Goal: Task Accomplishment & Management: Manage account settings

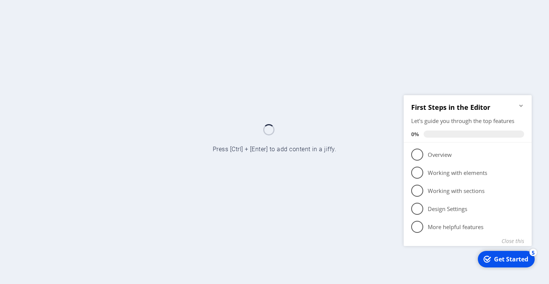
click at [523, 106] on icon "Minimize checklist" at bounding box center [521, 105] width 6 height 6
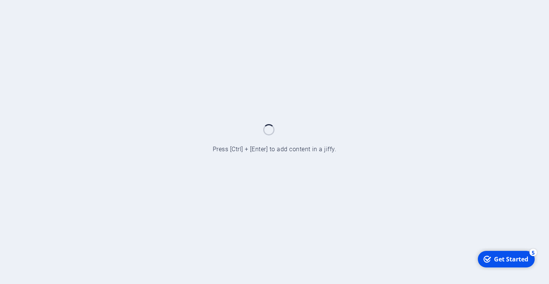
click at [389, 133] on div at bounding box center [274, 142] width 549 height 284
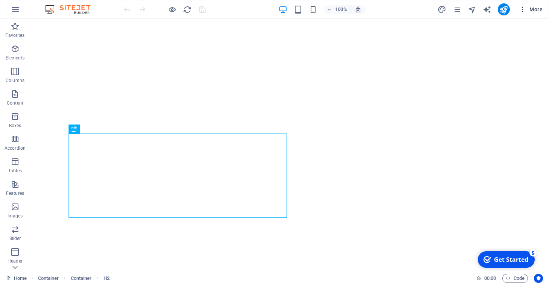
click at [528, 10] on span "More" at bounding box center [531, 10] width 24 height 8
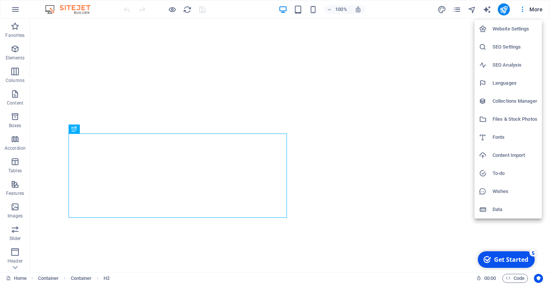
click at [512, 67] on h6 "SEO Analysis" at bounding box center [515, 65] width 45 height 9
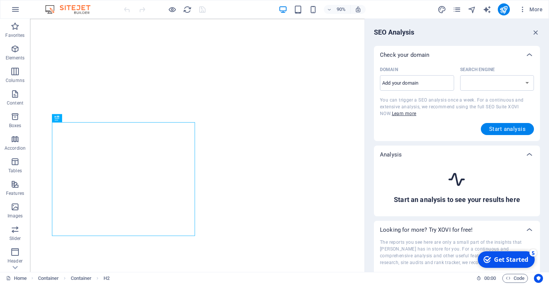
select select "google.com"
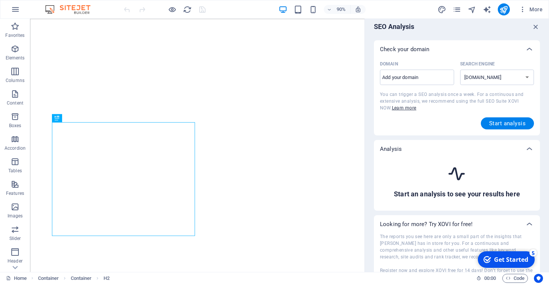
scroll to position [5, 0]
click at [430, 80] on input "Domain ​" at bounding box center [417, 78] width 74 height 12
drag, startPoint x: 396, startPoint y: 77, endPoint x: 376, endPoint y: 78, distance: 20.0
click at [376, 78] on div "Domain notify.noovastack.com ​ Search Engine google.de google.at google.es goog…" at bounding box center [457, 97] width 166 height 77
type input "www.noovastack.com"
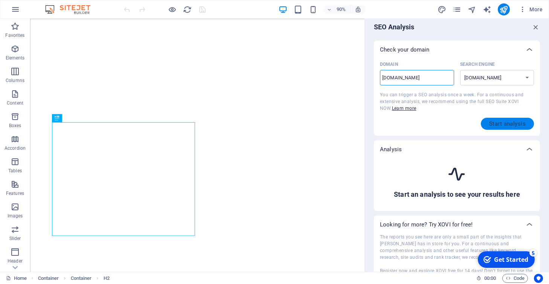
click at [518, 125] on span "Start analysis" at bounding box center [507, 124] width 37 height 6
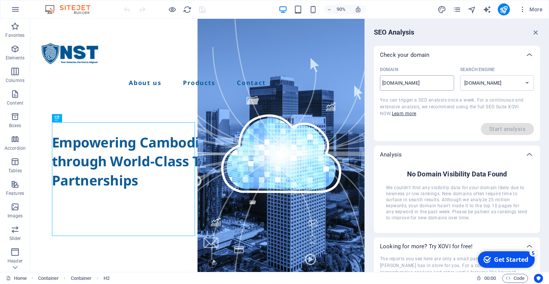
scroll to position [8, 0]
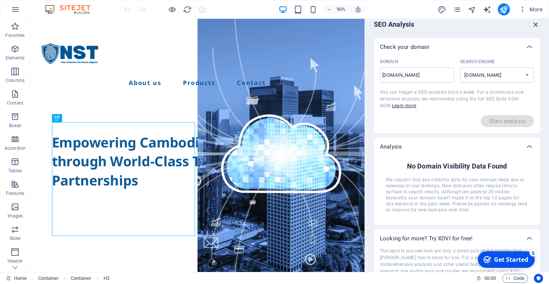
click at [533, 26] on icon "button" at bounding box center [536, 24] width 8 height 8
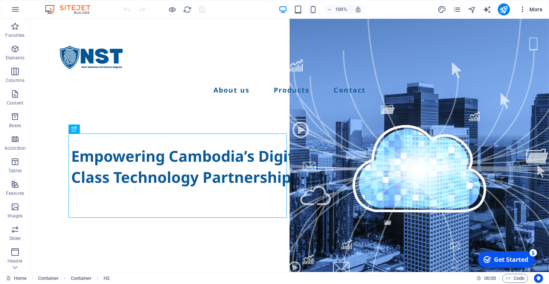
click at [522, 11] on icon "button" at bounding box center [523, 10] width 8 height 8
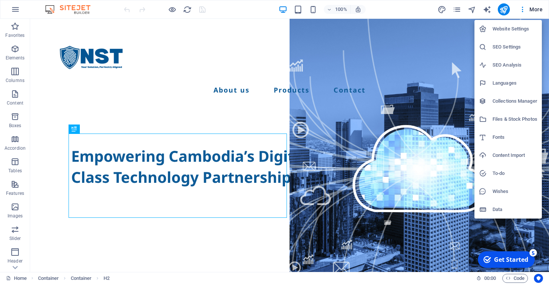
click at [509, 28] on h6 "Website Settings" at bounding box center [515, 28] width 45 height 9
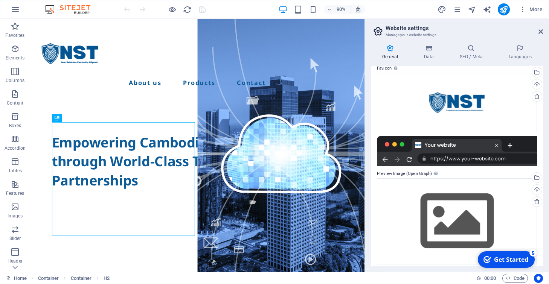
scroll to position [90, 0]
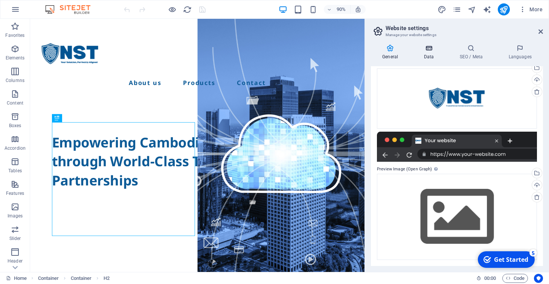
click at [430, 52] on h4 "Data" at bounding box center [431, 52] width 36 height 16
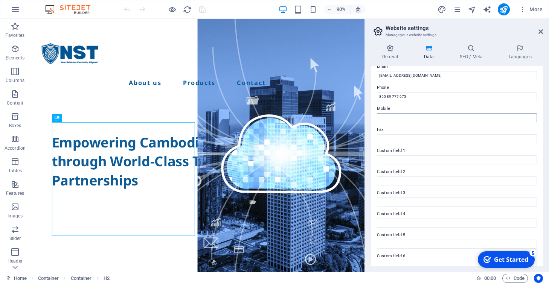
scroll to position [162, 0]
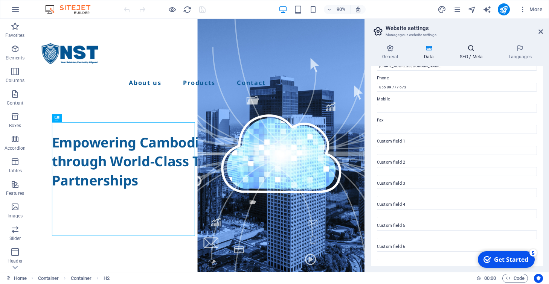
click at [473, 52] on h4 "SEO / Meta" at bounding box center [472, 52] width 49 height 16
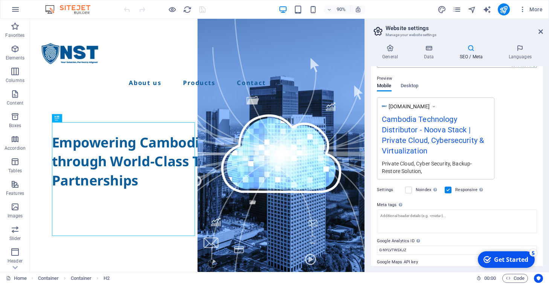
scroll to position [116, 0]
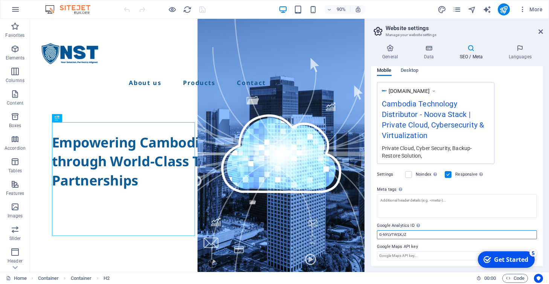
click at [400, 233] on input "G-NYLVTWSXJZ" at bounding box center [457, 235] width 160 height 9
click at [422, 236] on input "G-NYLVTWSXJZ" at bounding box center [457, 235] width 160 height 9
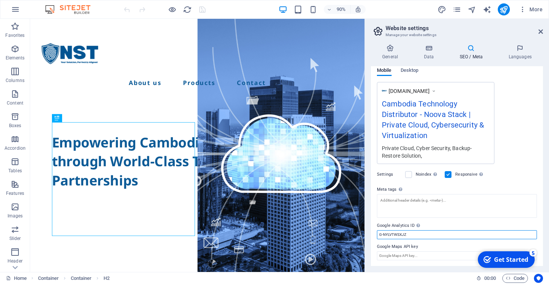
click at [422, 236] on input "G-NYLVTWSXJZ" at bounding box center [457, 235] width 160 height 9
paste input "T-PZMF6FG"
type input "GT-PZMF6FG"
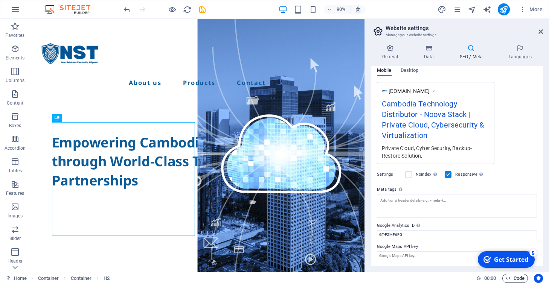
click at [516, 277] on span "Code" at bounding box center [515, 278] width 19 height 9
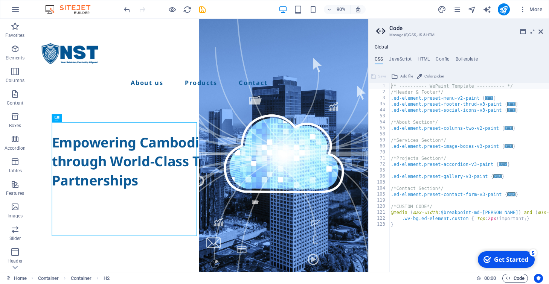
click at [516, 277] on span "Code" at bounding box center [515, 278] width 19 height 9
click at [533, 33] on icon at bounding box center [533, 32] width 0 height 6
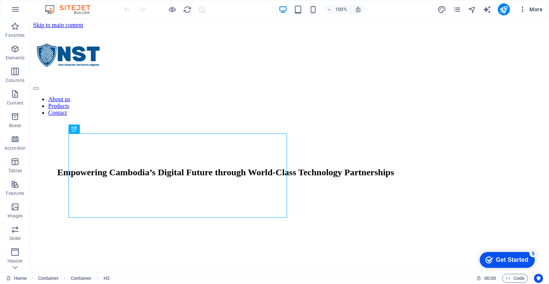
click at [527, 11] on span "More" at bounding box center [531, 10] width 24 height 8
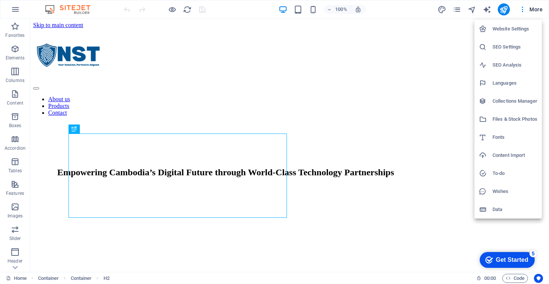
click at [515, 32] on h6 "Website Settings" at bounding box center [515, 28] width 45 height 9
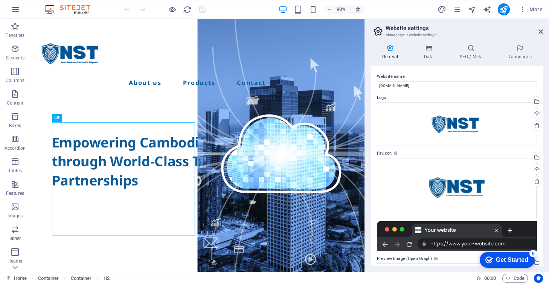
scroll to position [90, 0]
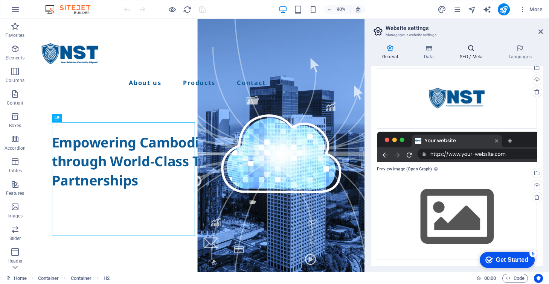
click at [471, 50] on icon at bounding box center [471, 48] width 46 height 8
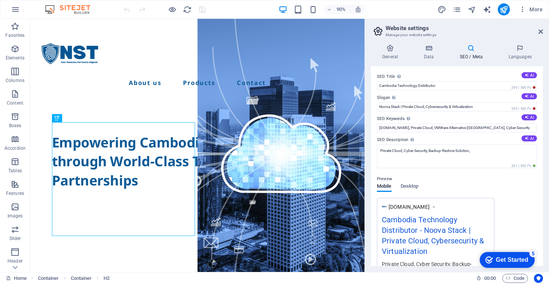
scroll to position [116, 0]
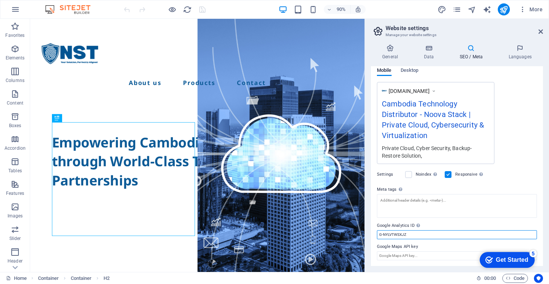
click at [411, 231] on input "G-NYLVTWSXJZ" at bounding box center [457, 235] width 160 height 9
type input "G"
paste input "GT-PZMF6FG"
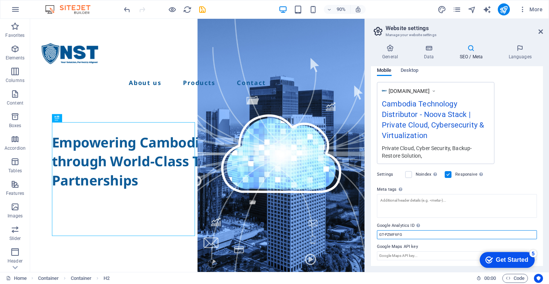
scroll to position [0, 0]
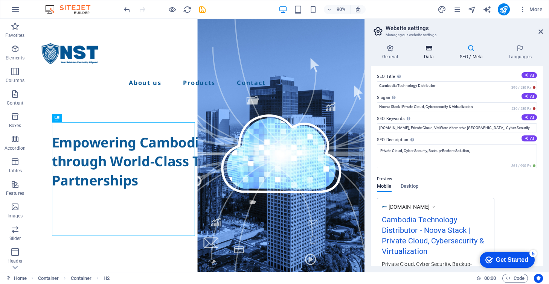
type input "GT-PZMF6FG"
click at [431, 55] on h4 "Data" at bounding box center [431, 52] width 36 height 16
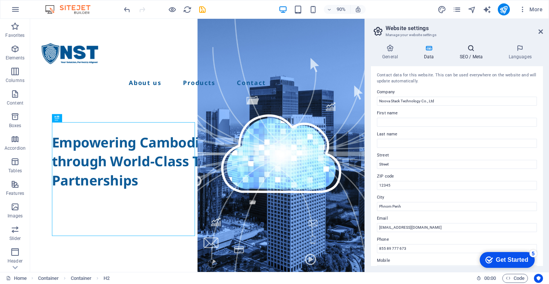
click at [472, 53] on h4 "SEO / Meta" at bounding box center [472, 52] width 49 height 16
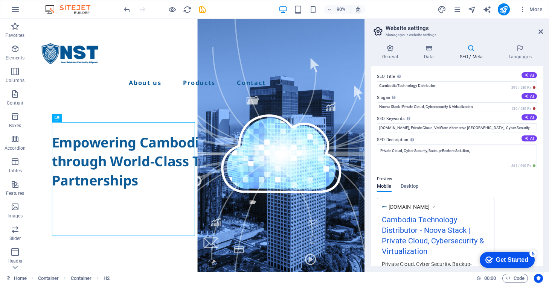
scroll to position [116, 0]
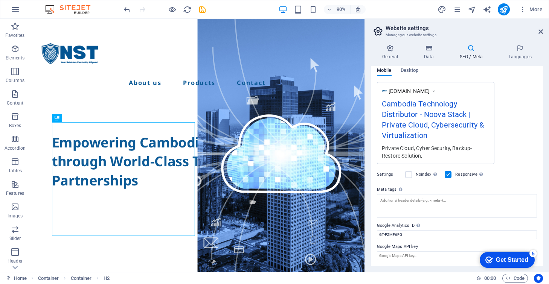
click at [524, 258] on div "Get Started" at bounding box center [512, 260] width 32 height 7
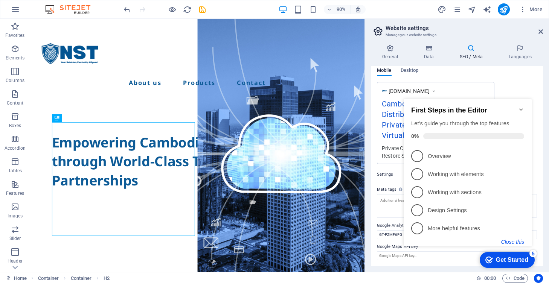
click at [515, 242] on button "Close this" at bounding box center [512, 242] width 23 height 6
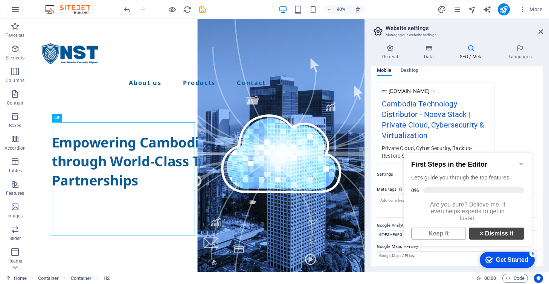
click at [500, 238] on link "× Dismiss it" at bounding box center [496, 234] width 55 height 12
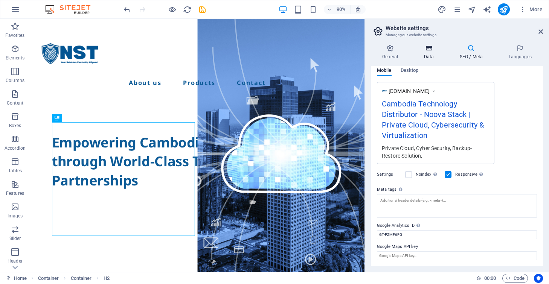
click at [431, 54] on h4 "Data" at bounding box center [431, 52] width 36 height 16
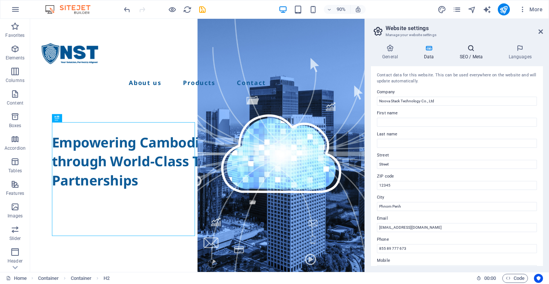
click at [470, 49] on icon at bounding box center [471, 48] width 46 height 8
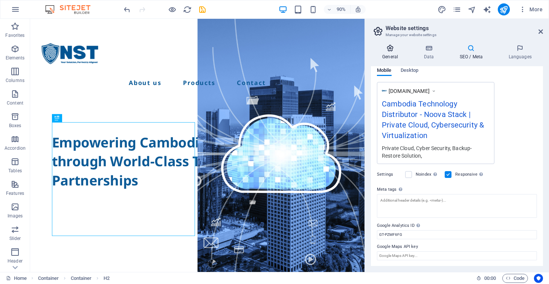
click at [394, 58] on h4 "General" at bounding box center [391, 52] width 41 height 16
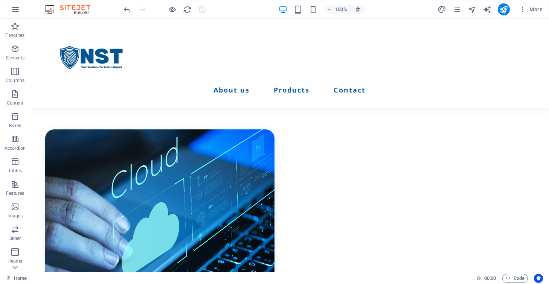
scroll to position [246, 0]
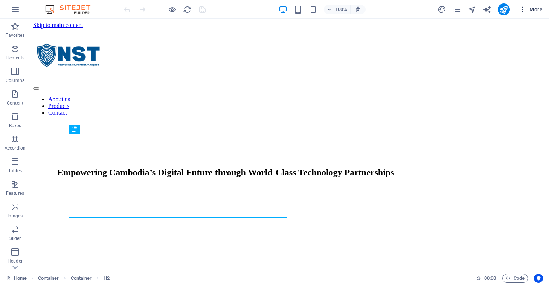
click at [0, 0] on span "More" at bounding box center [0, 0] width 0 height 0
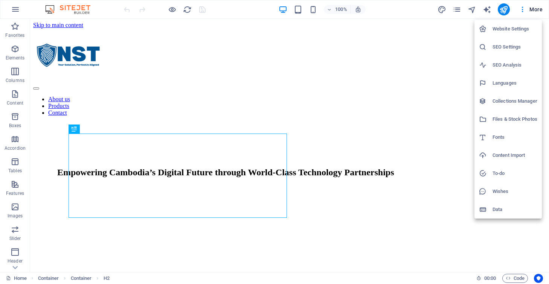
click at [518, 29] on h6 "Website Settings" at bounding box center [515, 28] width 45 height 9
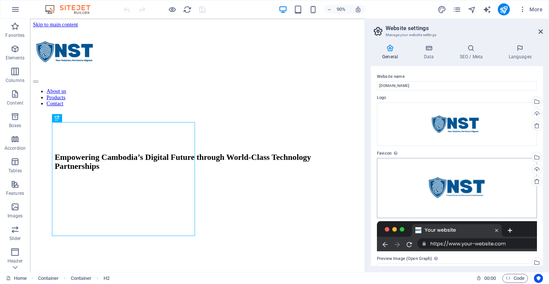
scroll to position [90, 0]
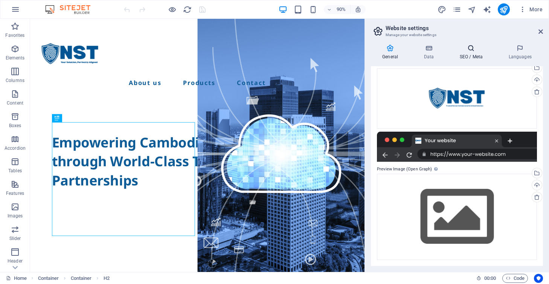
click at [475, 48] on icon at bounding box center [471, 48] width 46 height 8
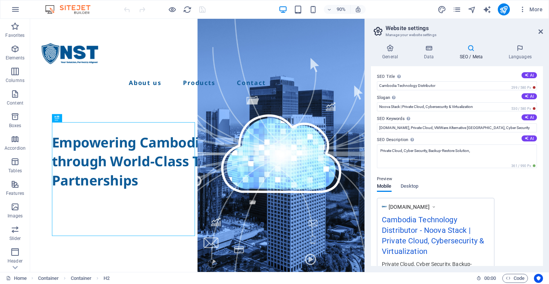
scroll to position [116, 0]
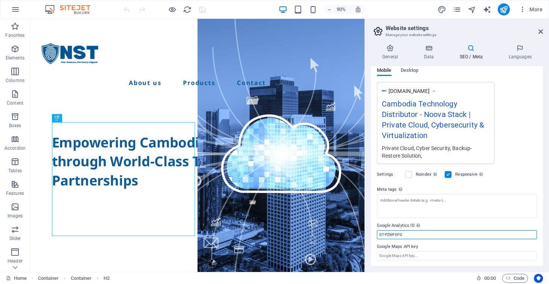
click at [412, 235] on input "GT-PZMF6FG" at bounding box center [457, 235] width 160 height 9
paste input "-0LB5Z5G28V"
type input "G-0LB5Z5G28V"
